Goal: Use online tool/utility: Use online tool/utility

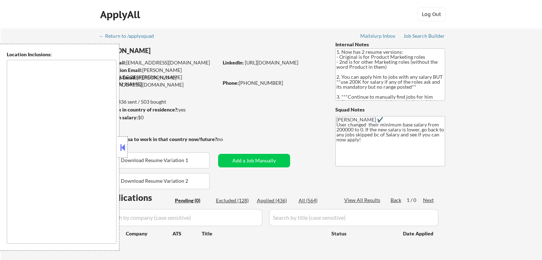
type textarea "[GEOGRAPHIC_DATA], [GEOGRAPHIC_DATA] [GEOGRAPHIC_DATA], [GEOGRAPHIC_DATA] [GEOG…"
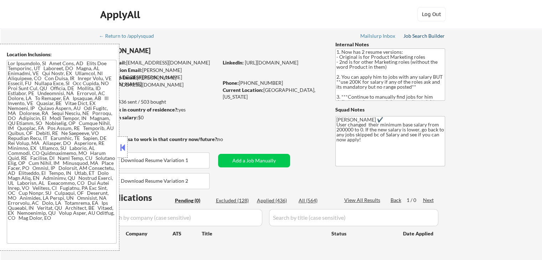
click at [417, 37] on div "Job Search Builder" at bounding box center [424, 35] width 42 height 5
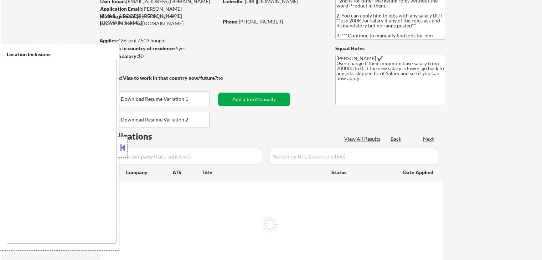
type textarea "[GEOGRAPHIC_DATA], [GEOGRAPHIC_DATA] [GEOGRAPHIC_DATA], [GEOGRAPHIC_DATA] [GEOG…"
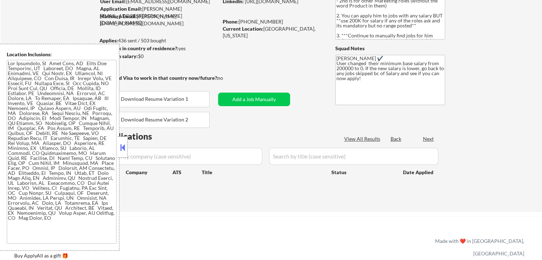
scroll to position [71, 0]
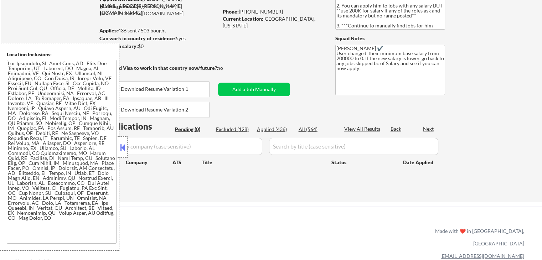
click at [121, 150] on button at bounding box center [123, 147] width 8 height 11
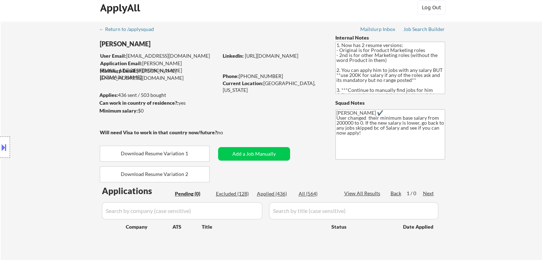
scroll to position [0, 0]
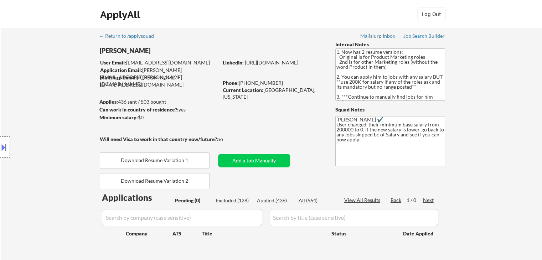
click at [213, 130] on div "← Return to /applysquad Mailslurp Inbox Job Search Builder [PERSON_NAME] User E…" at bounding box center [271, 147] width 355 height 239
click at [377, 87] on textarea "1. Now has 2 resume versions: - Original is for Product Marketing roles - 2nd i…" at bounding box center [390, 74] width 110 height 52
drag, startPoint x: 369, startPoint y: 84, endPoint x: 397, endPoint y: 84, distance: 28.9
click at [397, 84] on textarea "1. Now has 2 resume versions: - Original is for Product Marketing roles - 2nd i…" at bounding box center [390, 74] width 110 height 52
